Goal: Information Seeking & Learning: Learn about a topic

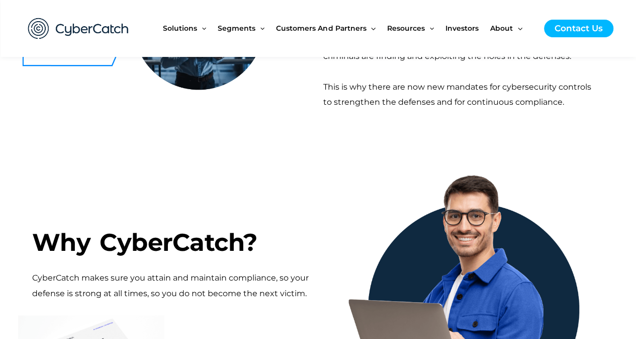
scroll to position [503, 0]
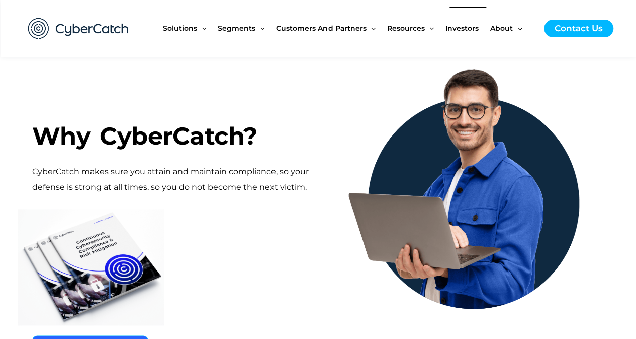
click at [459, 27] on span "Investors" at bounding box center [462, 28] width 33 height 42
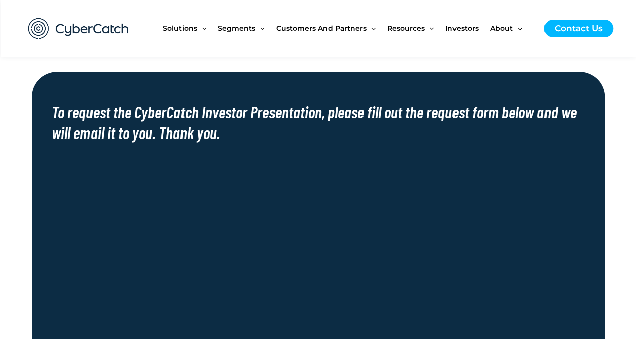
scroll to position [503, 0]
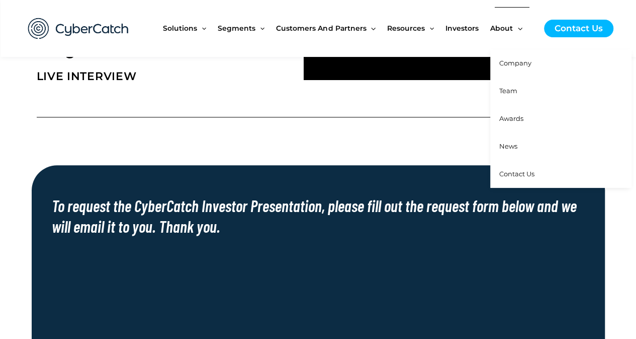
click at [513, 90] on span "Team" at bounding box center [508, 91] width 18 height 8
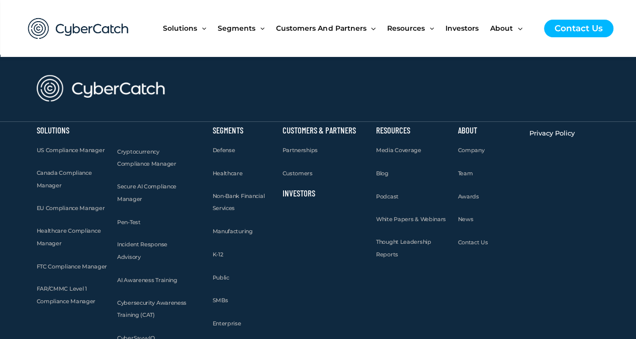
scroll to position [1157, 0]
